Goal: Task Accomplishment & Management: Manage account settings

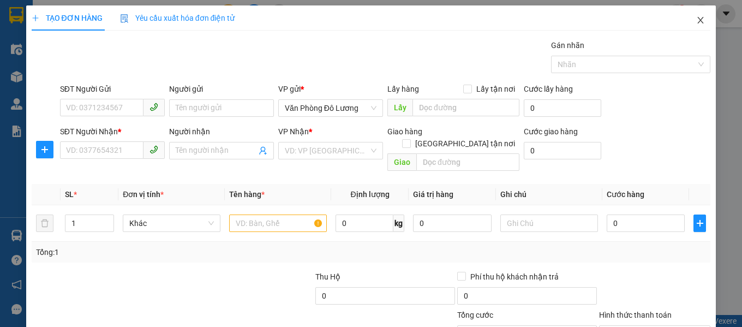
click at [696, 24] on icon "close" at bounding box center [700, 20] width 9 height 9
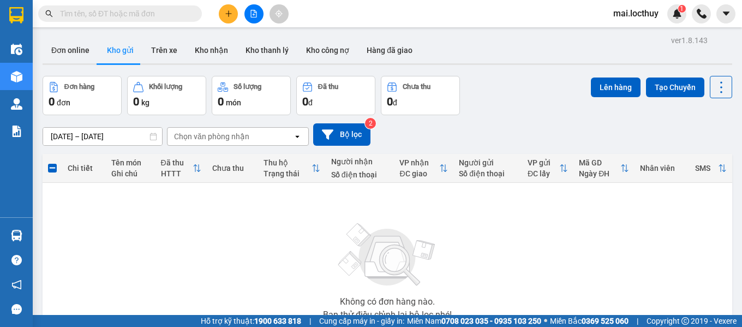
click at [257, 15] on button at bounding box center [253, 13] width 19 height 19
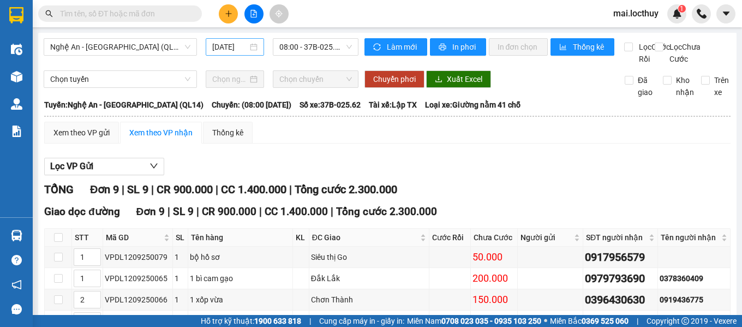
click at [255, 50] on div "[DATE]" at bounding box center [235, 46] width 59 height 17
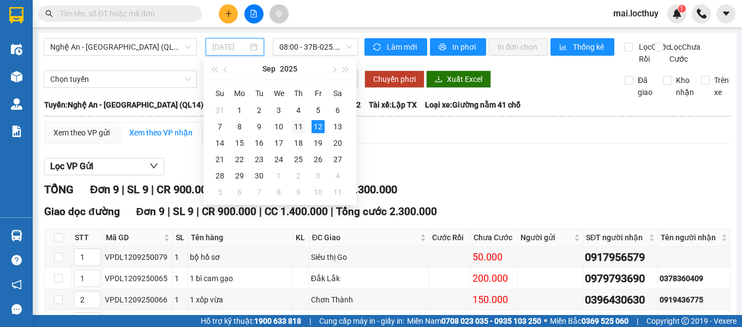
click at [301, 124] on div "11" at bounding box center [298, 126] width 13 height 13
type input "[DATE]"
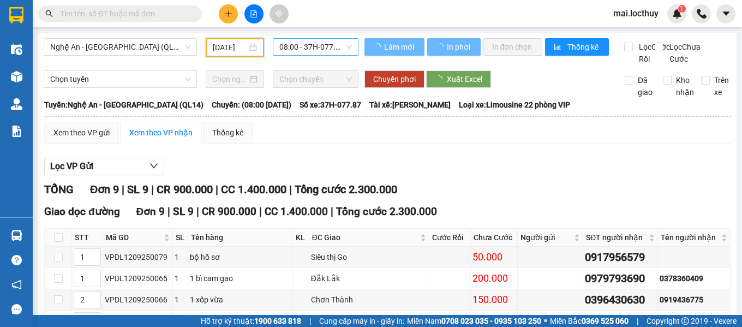
click at [351, 52] on div "08:00 - 37H-077.87" at bounding box center [316, 46] width 86 height 17
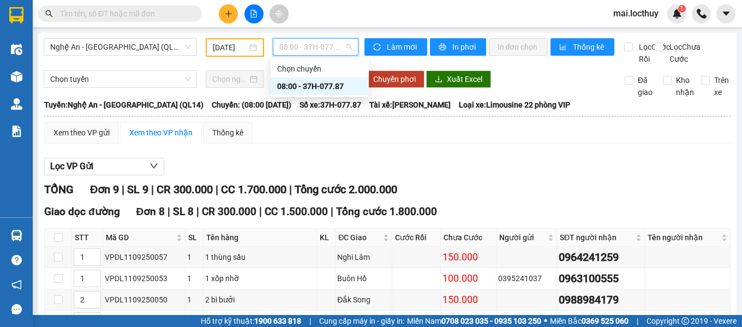
click at [332, 85] on div "08:00 - 37H-077.87" at bounding box center [319, 86] width 85 height 12
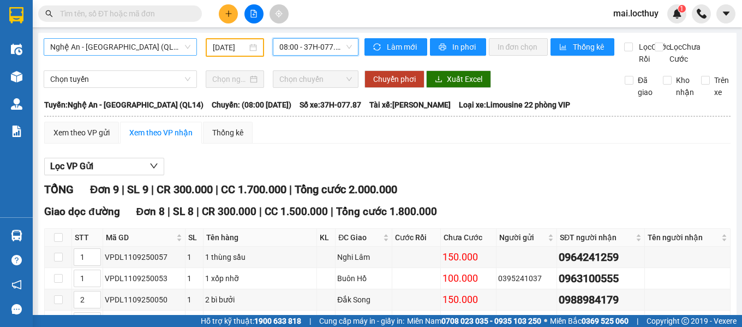
click at [186, 41] on span "Nghệ An - [GEOGRAPHIC_DATA] (QL14)" at bounding box center [120, 47] width 140 height 16
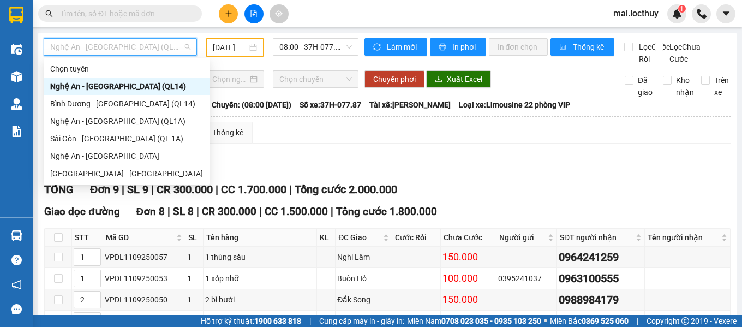
click at [157, 91] on div "Nghệ An - [GEOGRAPHIC_DATA] (QL14)" at bounding box center [126, 86] width 153 height 12
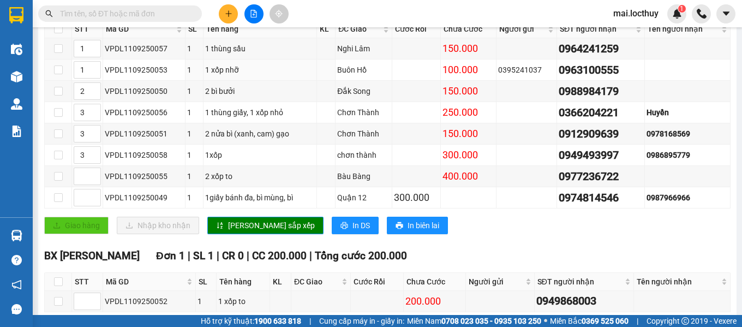
scroll to position [218, 0]
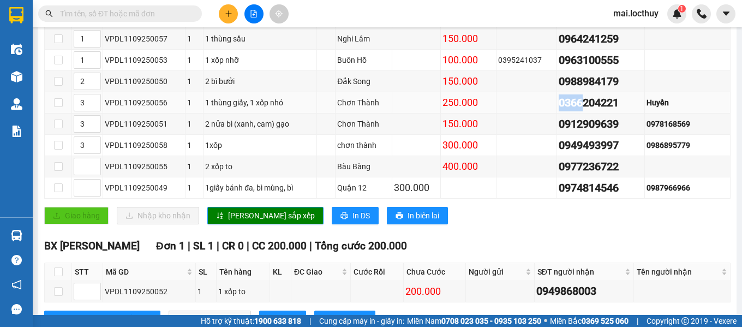
drag, startPoint x: 551, startPoint y: 114, endPoint x: 580, endPoint y: 115, distance: 28.9
click at [580, 113] on tr "3 VPDL1109250056 1 1 thùng giấy, 1 xốp nhỏ Chơn Thành 250.000 0366204221 Huyền" at bounding box center [387, 102] width 685 height 21
click at [560, 132] on div "0912909639" at bounding box center [600, 124] width 84 height 17
drag, startPoint x: 552, startPoint y: 137, endPoint x: 618, endPoint y: 139, distance: 66.0
click at [618, 132] on div "0912909639" at bounding box center [600, 124] width 84 height 17
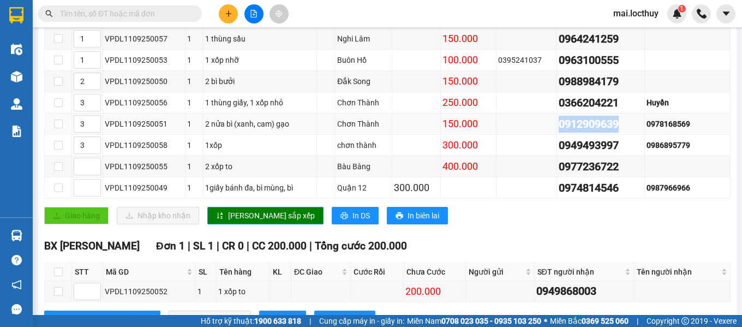
copy div "0912909639"
paste input "0912909639"
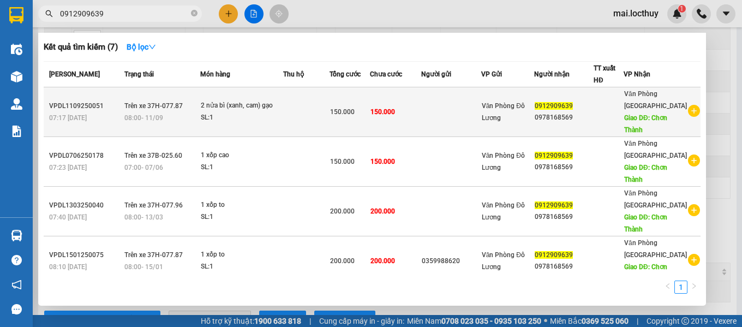
type input "0912909639"
click at [395, 111] on span "150.000" at bounding box center [382, 112] width 25 height 8
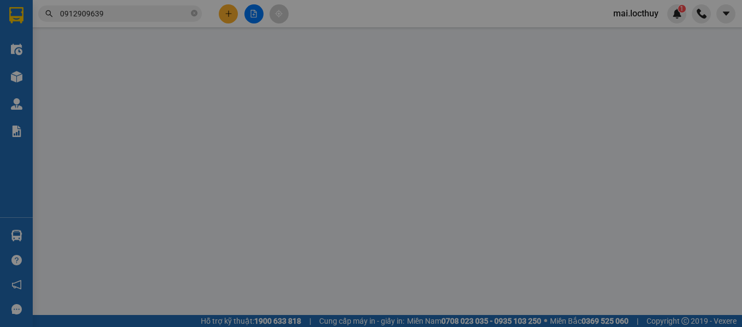
type input "0912909639"
type input "0978168569"
type input "Chơn Thành"
type input "150.000"
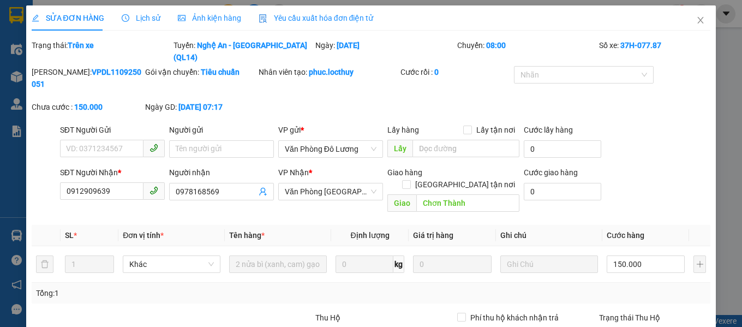
click at [216, 31] on div "SỬA ĐƠN HÀNG Lịch sử Ảnh kiện hàng Yêu cầu xuất hóa đơn điện tử Total Paid Fee …" at bounding box center [371, 220] width 679 height 430
click at [227, 21] on span "Ảnh kiện hàng" at bounding box center [209, 18] width 63 height 9
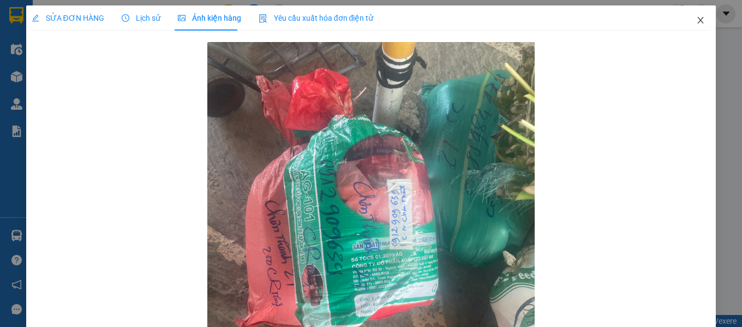
click at [696, 23] on icon "close" at bounding box center [700, 20] width 9 height 9
